Goal: Information Seeking & Learning: Learn about a topic

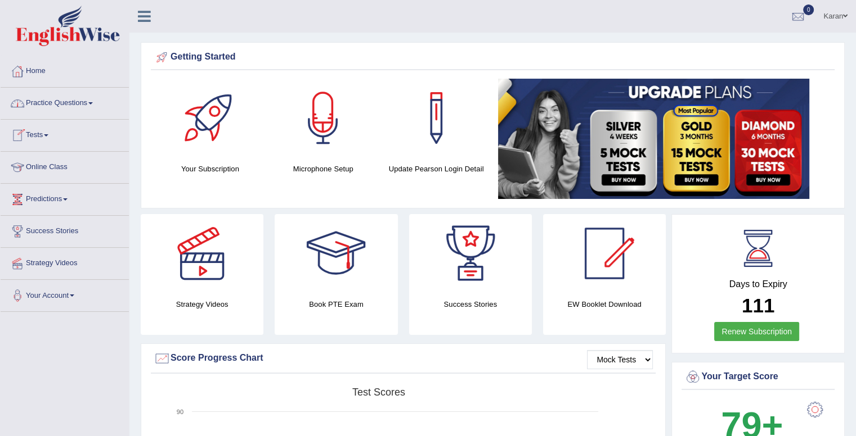
click at [58, 102] on link "Practice Questions" at bounding box center [65, 102] width 128 height 28
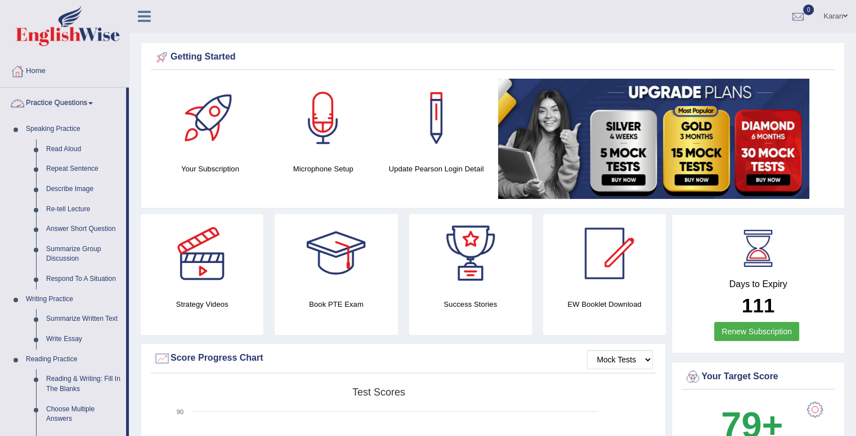
click at [54, 126] on link "Speaking Practice" at bounding box center [73, 129] width 105 height 20
click at [70, 109] on link "Practice Questions" at bounding box center [63, 102] width 125 height 28
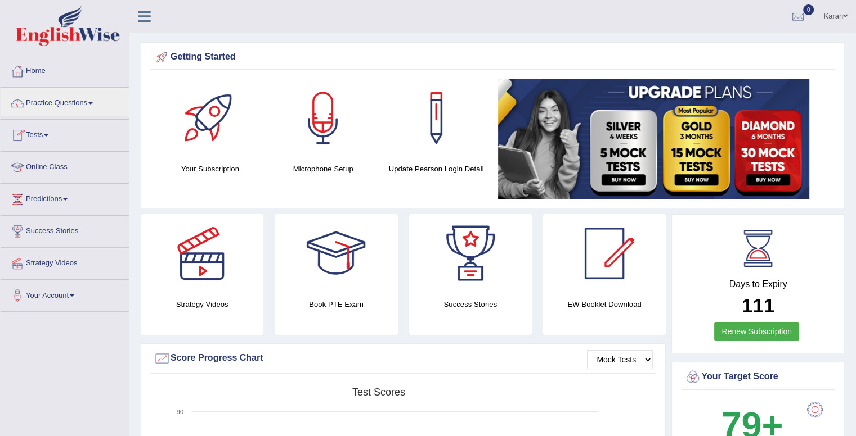
click at [43, 141] on link "Tests" at bounding box center [65, 134] width 128 height 28
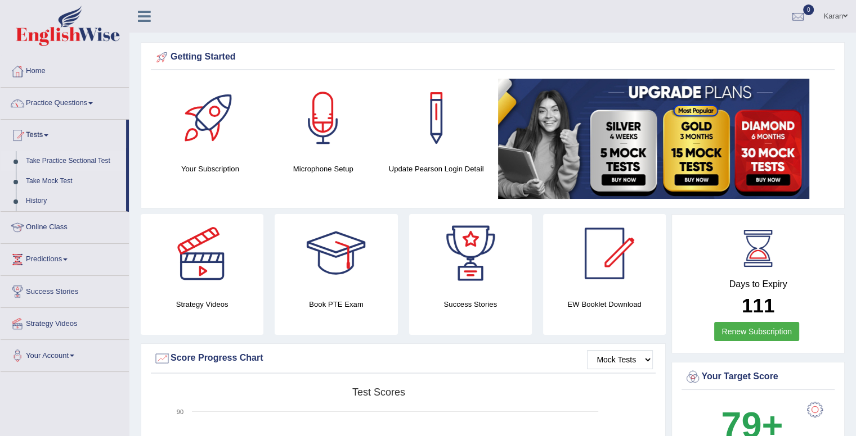
click at [54, 161] on link "Take Practice Sectional Test" at bounding box center [73, 161] width 105 height 20
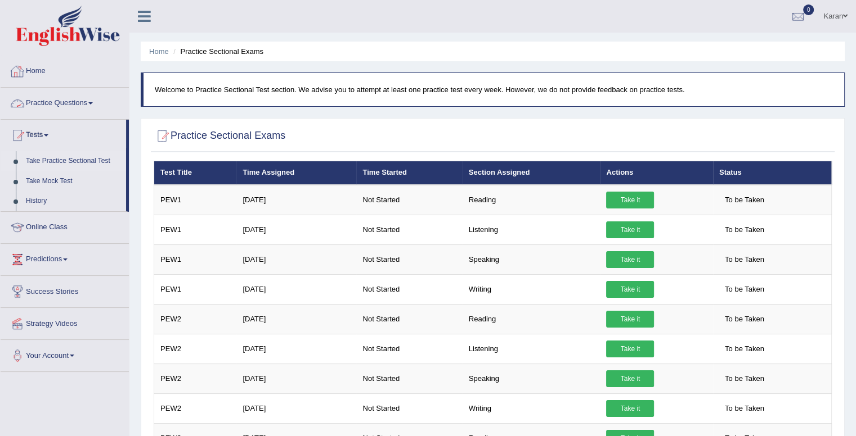
click at [40, 72] on link "Home" at bounding box center [65, 70] width 128 height 28
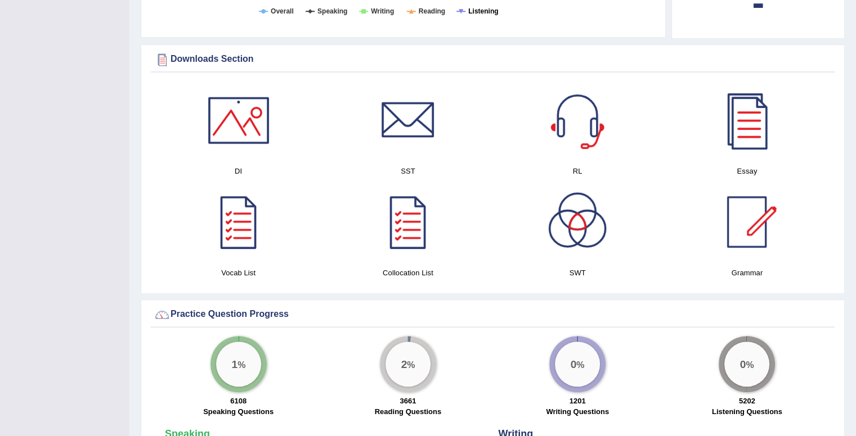
scroll to position [549, 0]
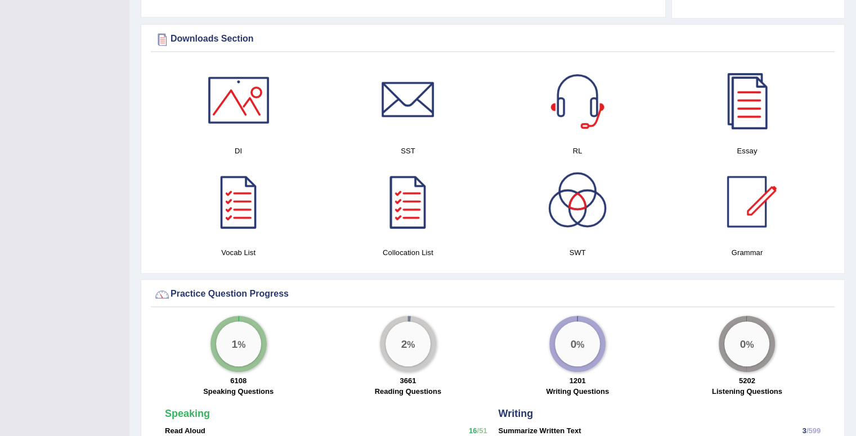
click at [402, 207] on div at bounding box center [407, 202] width 79 height 79
